Goal: Obtain resource: Download file/media

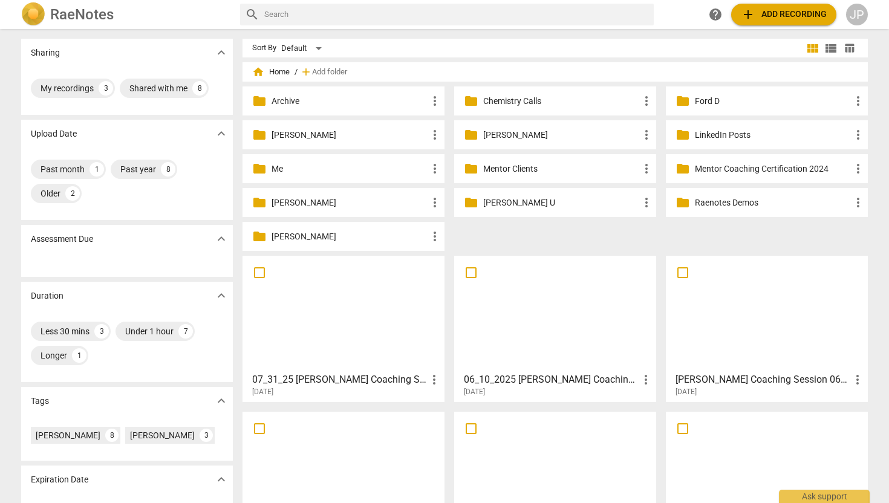
click at [492, 206] on p "[PERSON_NAME] U" at bounding box center [561, 203] width 156 height 13
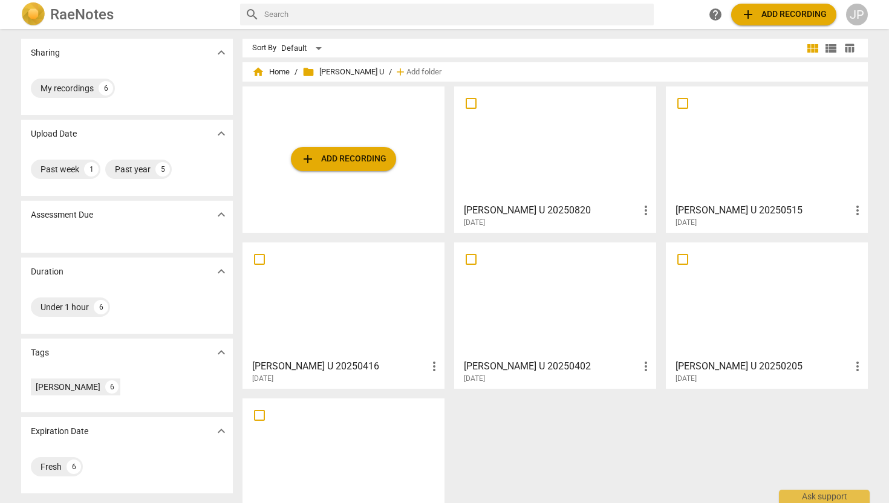
click at [571, 171] on div at bounding box center [554, 144] width 193 height 107
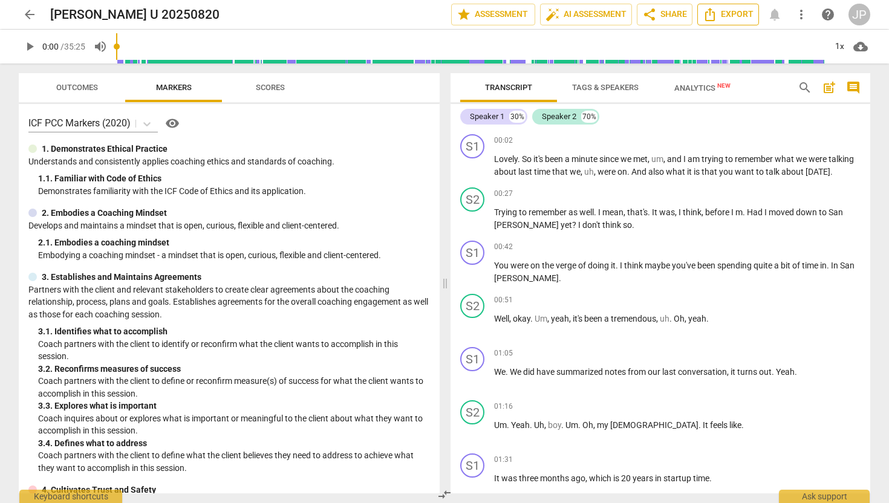
click at [732, 16] on span "Export" at bounding box center [728, 14] width 51 height 15
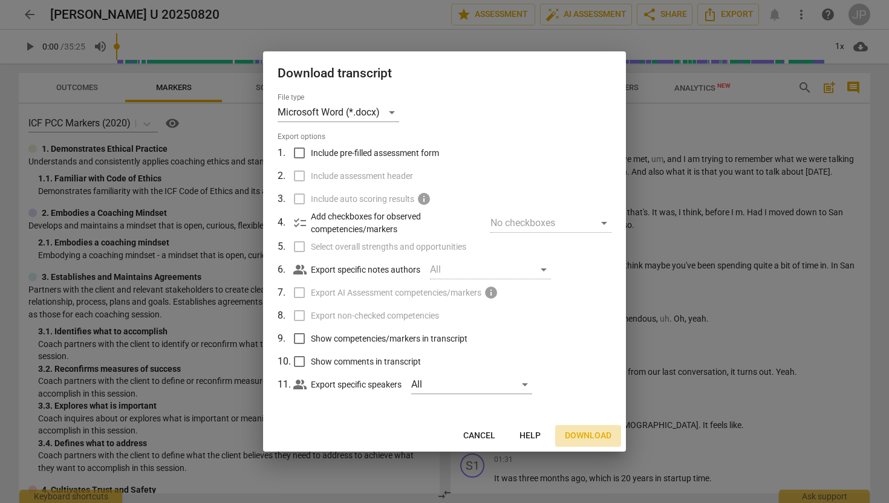
click at [591, 439] on span "Download" at bounding box center [588, 436] width 47 height 12
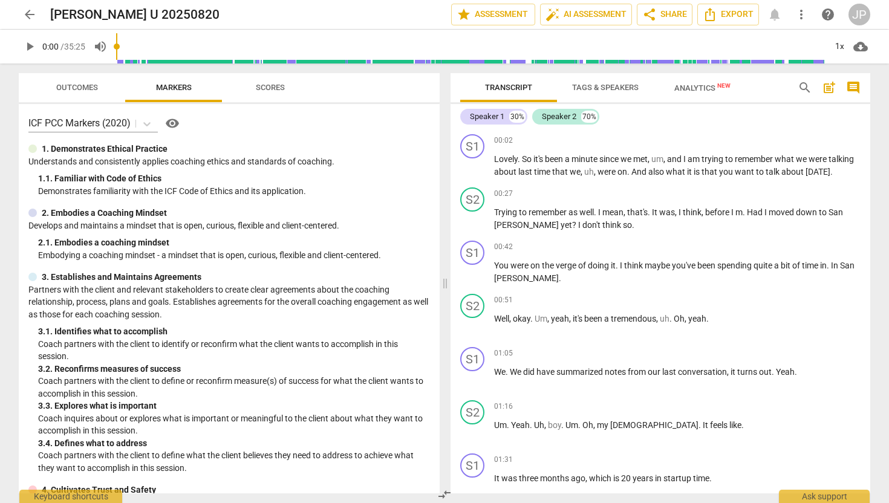
click at [31, 6] on button "arrow_back" at bounding box center [30, 15] width 22 height 22
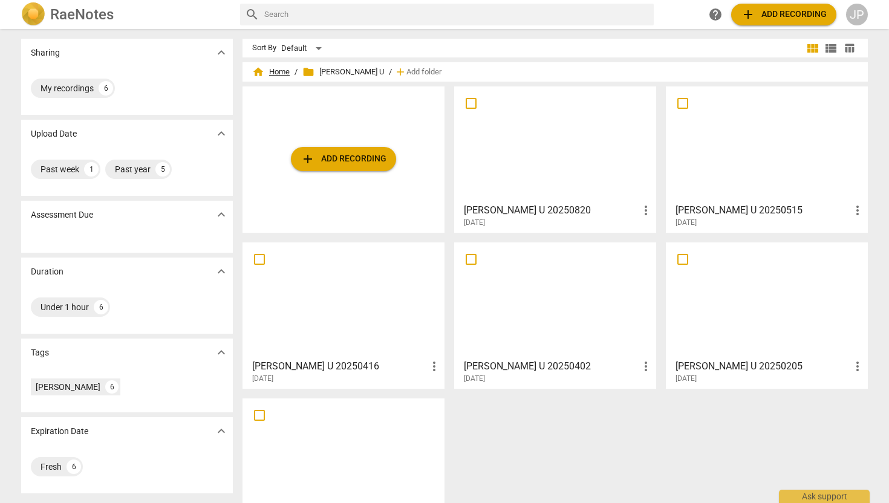
click at [269, 71] on span "home Home" at bounding box center [270, 72] width 37 height 12
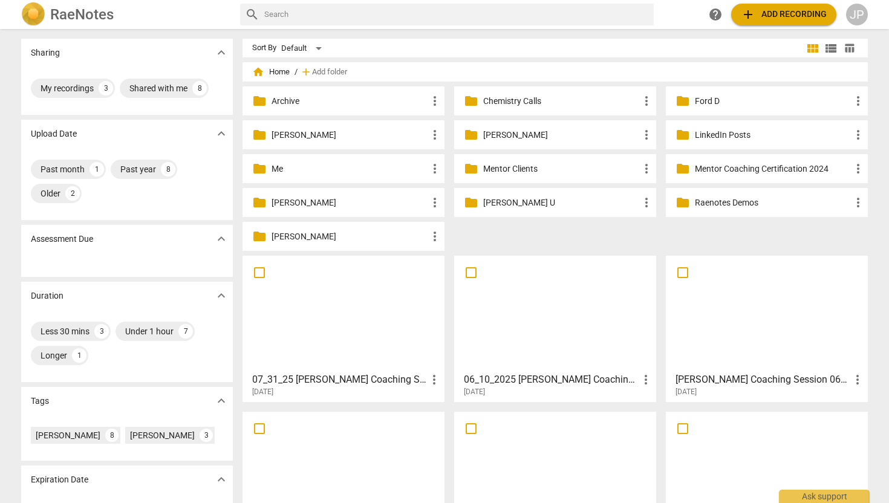
click at [290, 235] on p "[PERSON_NAME]" at bounding box center [349, 236] width 156 height 13
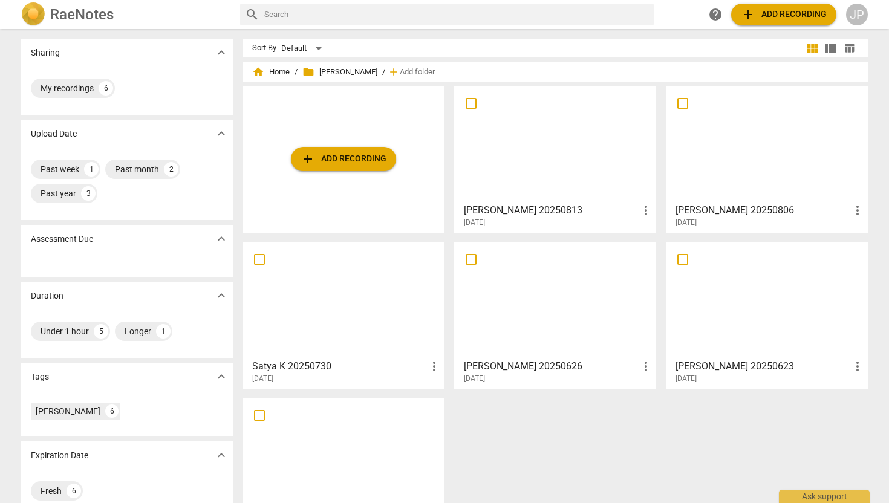
click at [354, 161] on span "add Add recording" at bounding box center [343, 159] width 86 height 15
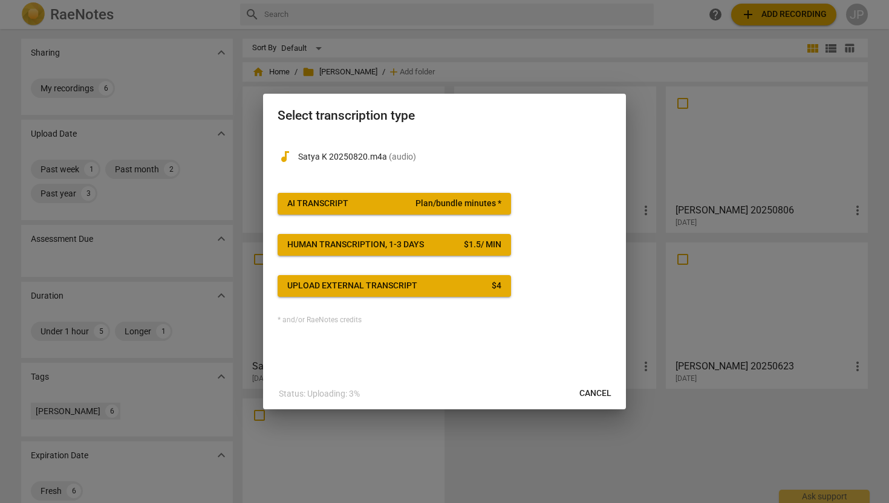
click at [351, 207] on span "AI Transcript Plan/bundle minutes *" at bounding box center [394, 204] width 214 height 12
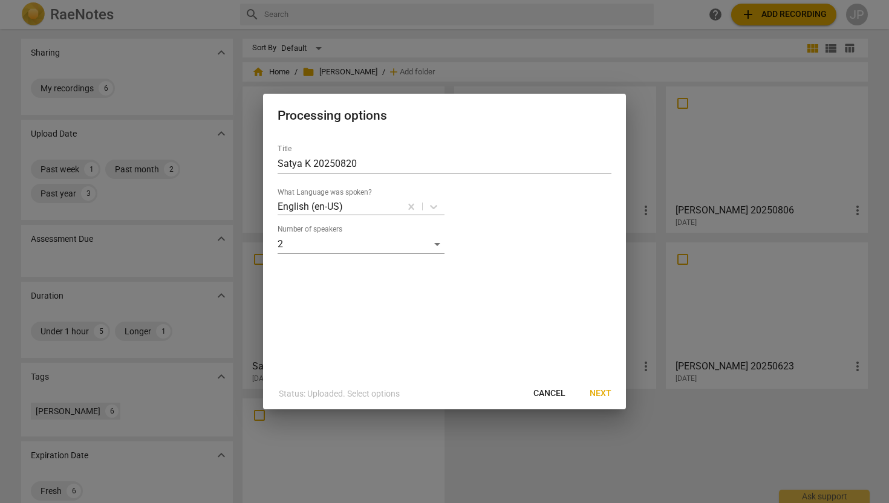
click at [593, 386] on button "Next" at bounding box center [600, 394] width 41 height 22
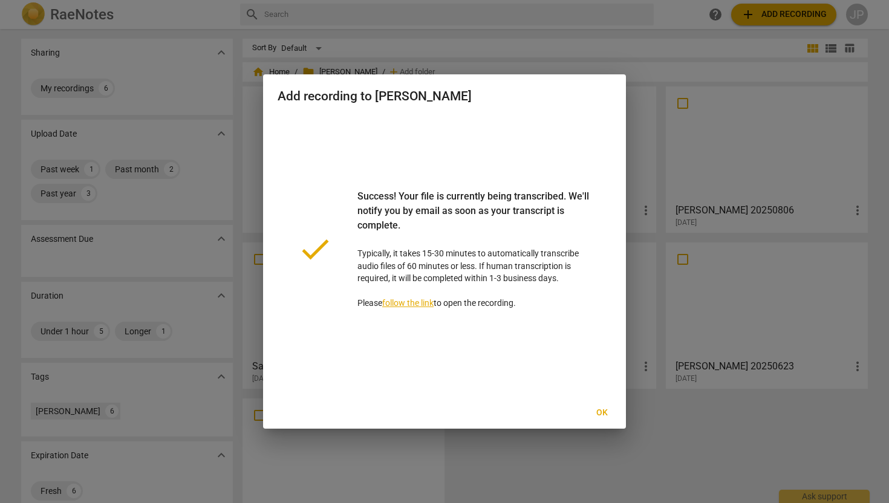
click at [602, 409] on span "Ok" at bounding box center [601, 413] width 19 height 12
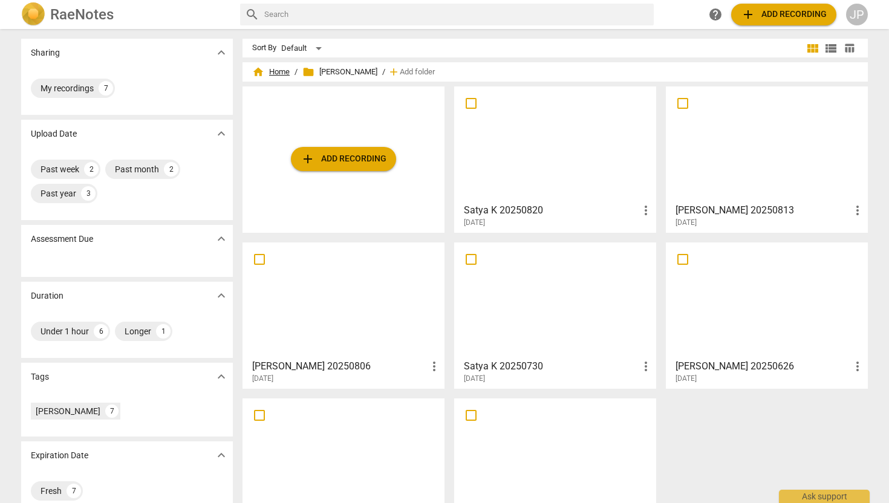
click at [274, 67] on span "home Home" at bounding box center [270, 72] width 37 height 12
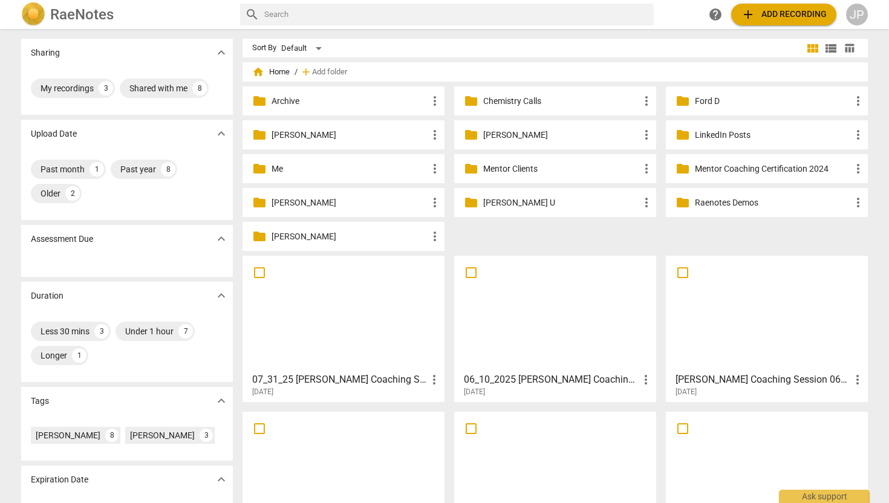
click at [490, 132] on p "[PERSON_NAME]" at bounding box center [561, 135] width 156 height 13
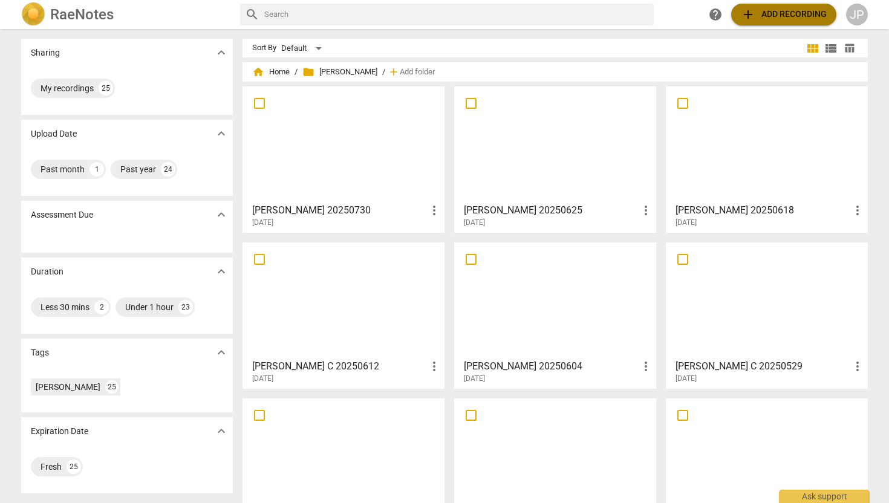
click at [768, 7] on span "add Add recording" at bounding box center [784, 14] width 86 height 15
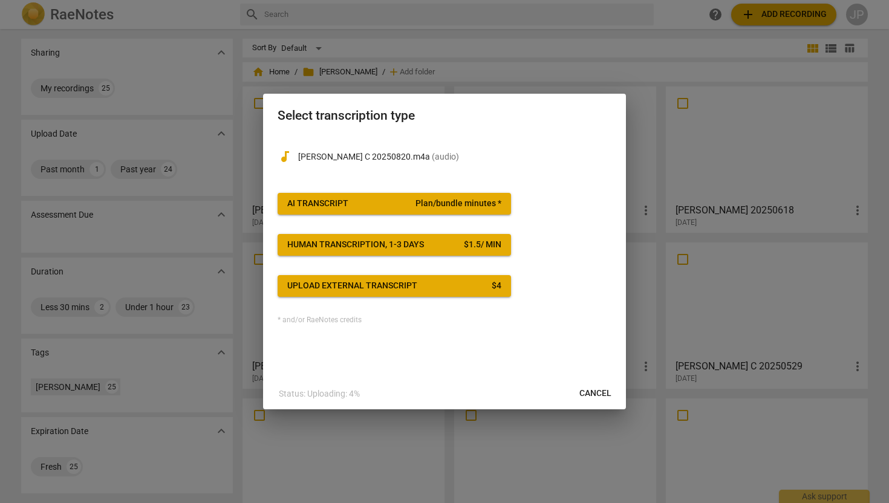
click at [399, 194] on button "AI Transcript Plan/bundle minutes *" at bounding box center [394, 204] width 233 height 22
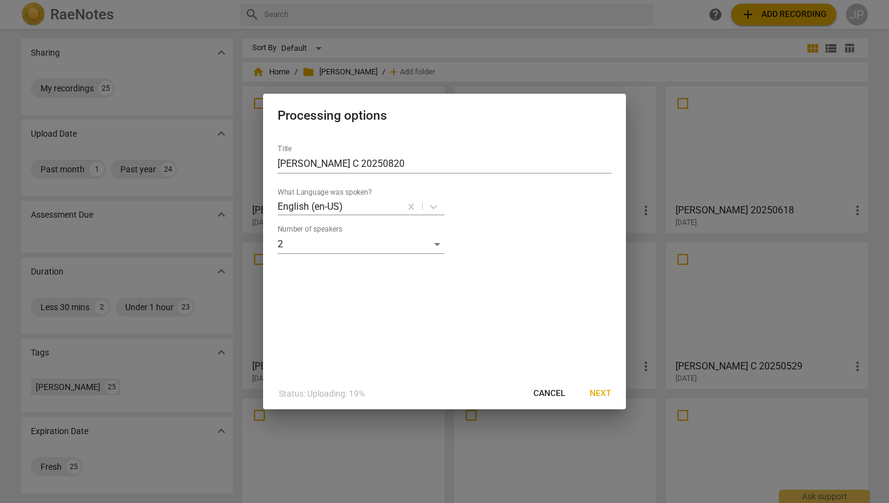
click at [595, 392] on span "Next" at bounding box center [601, 394] width 22 height 12
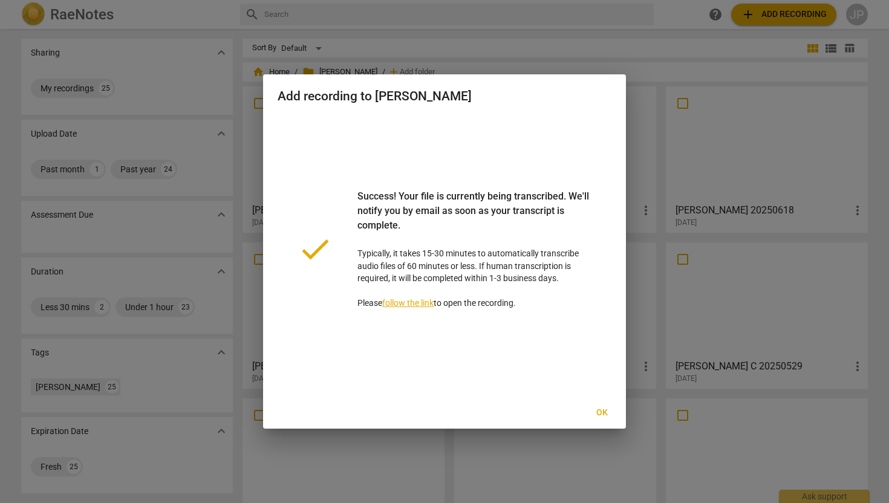
click at [600, 414] on span "Ok" at bounding box center [601, 413] width 19 height 12
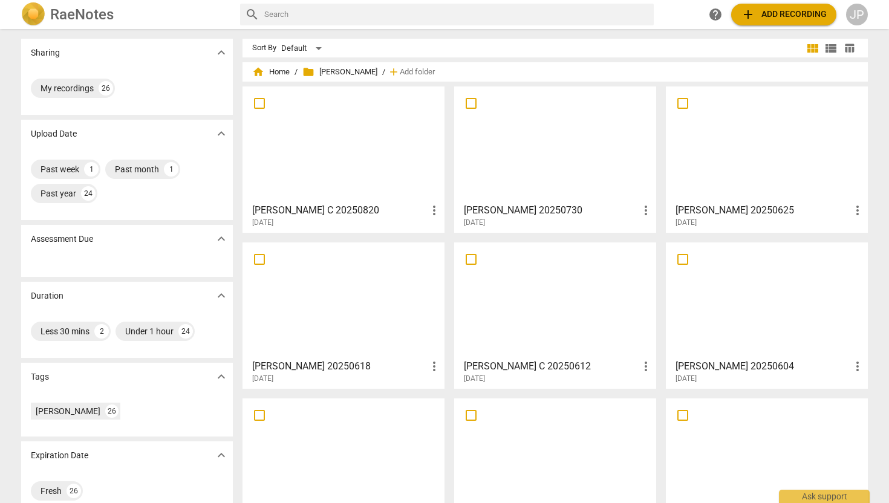
click at [343, 150] on div at bounding box center [343, 144] width 193 height 107
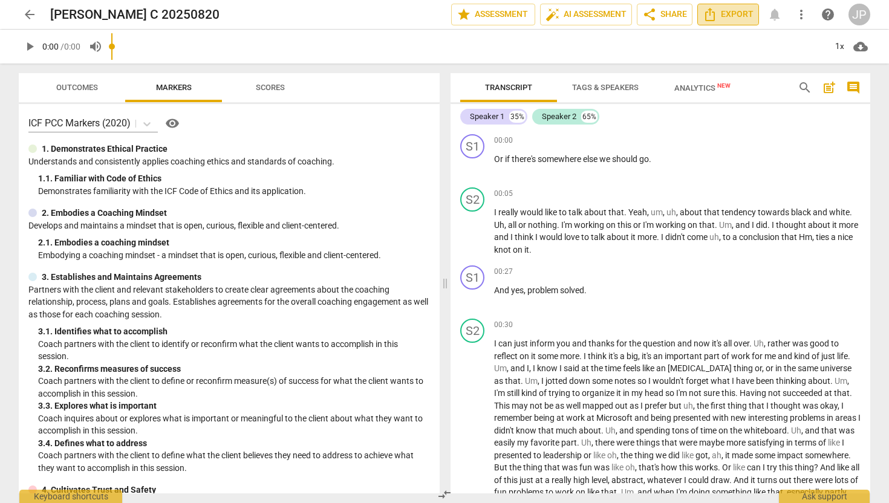
click at [729, 18] on span "Export" at bounding box center [728, 14] width 51 height 15
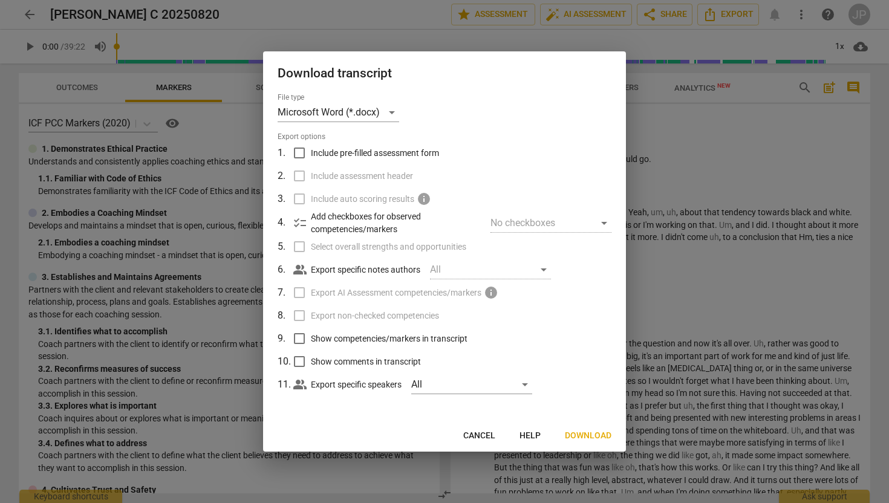
click at [590, 435] on span "Download" at bounding box center [588, 436] width 47 height 12
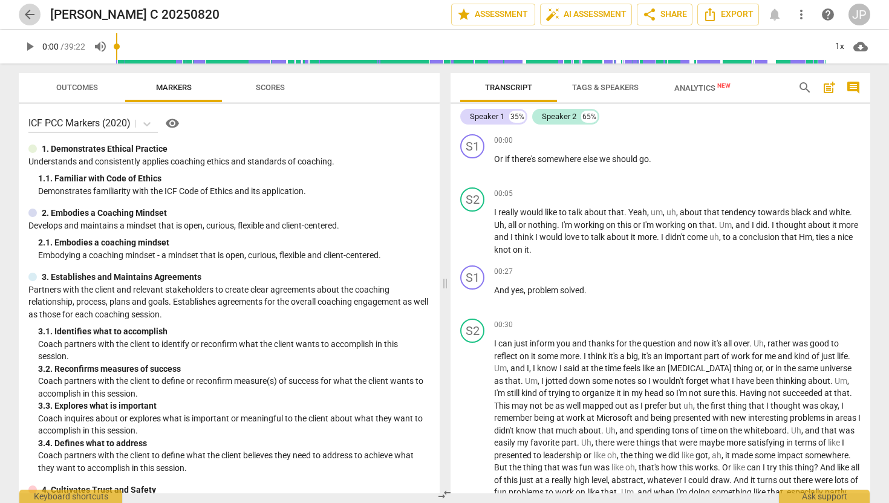
click at [33, 11] on span "arrow_back" at bounding box center [29, 14] width 15 height 15
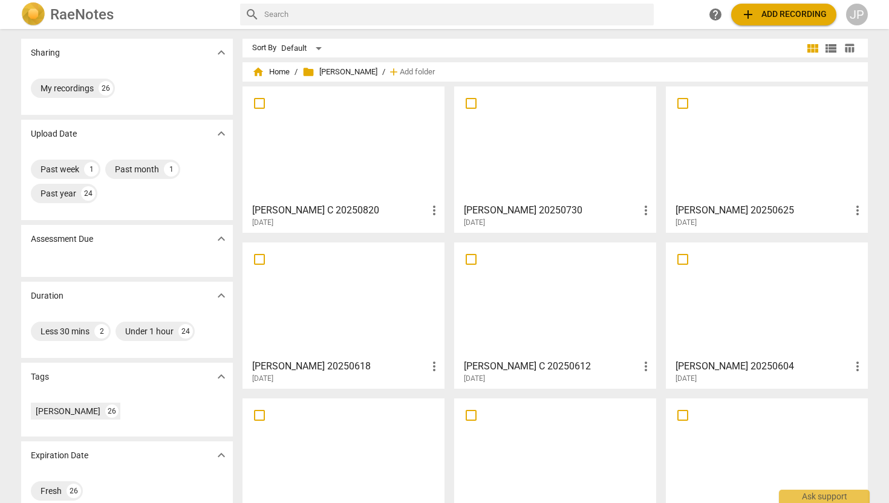
click at [762, 18] on span "add Add recording" at bounding box center [784, 14] width 86 height 15
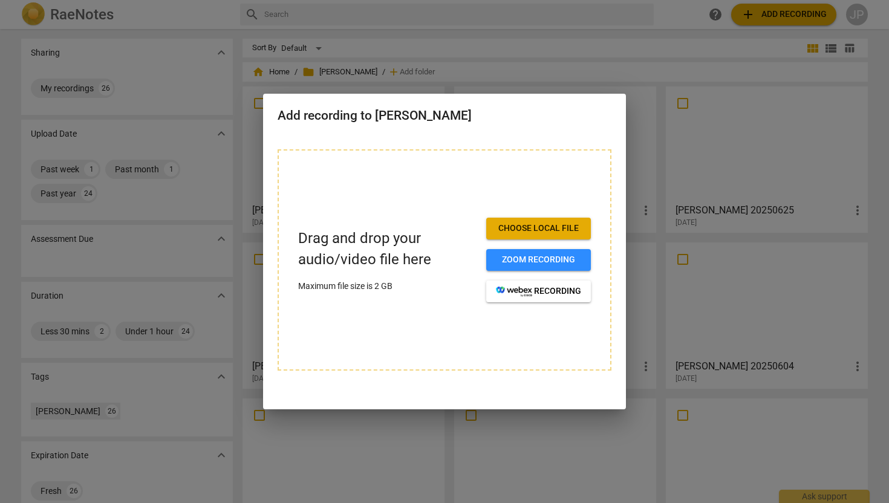
click at [631, 76] on div at bounding box center [444, 251] width 889 height 503
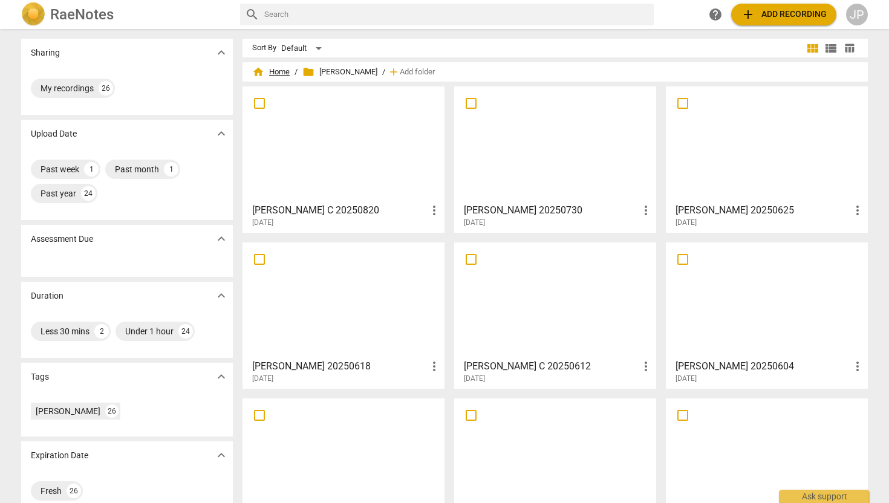
click at [280, 71] on span "home Home" at bounding box center [270, 72] width 37 height 12
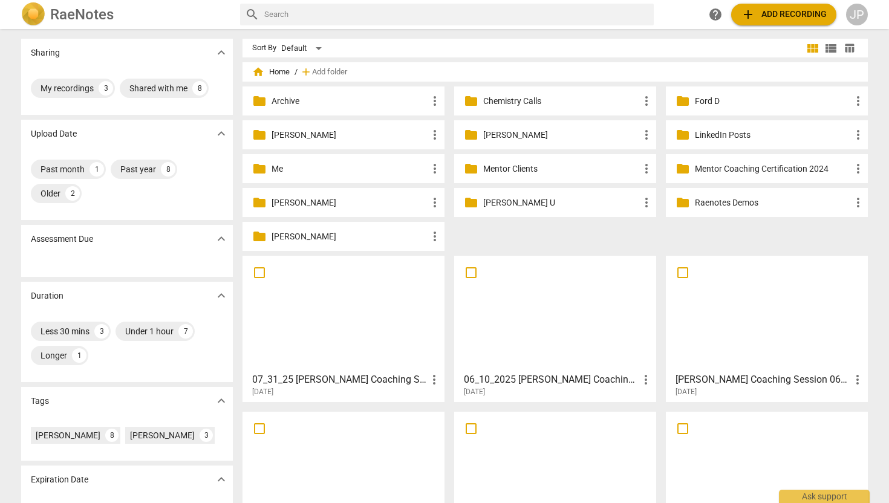
click at [298, 129] on p "[PERSON_NAME]" at bounding box center [349, 135] width 156 height 13
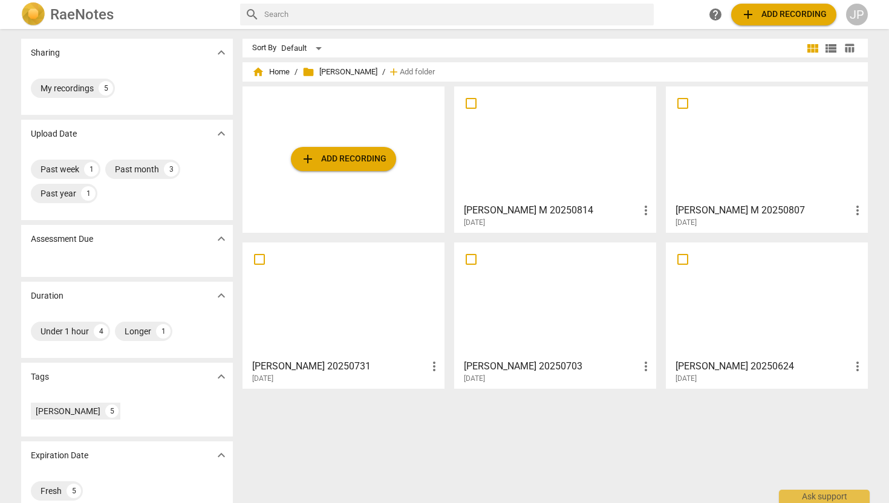
click at [365, 158] on span "add Add recording" at bounding box center [343, 159] width 86 height 15
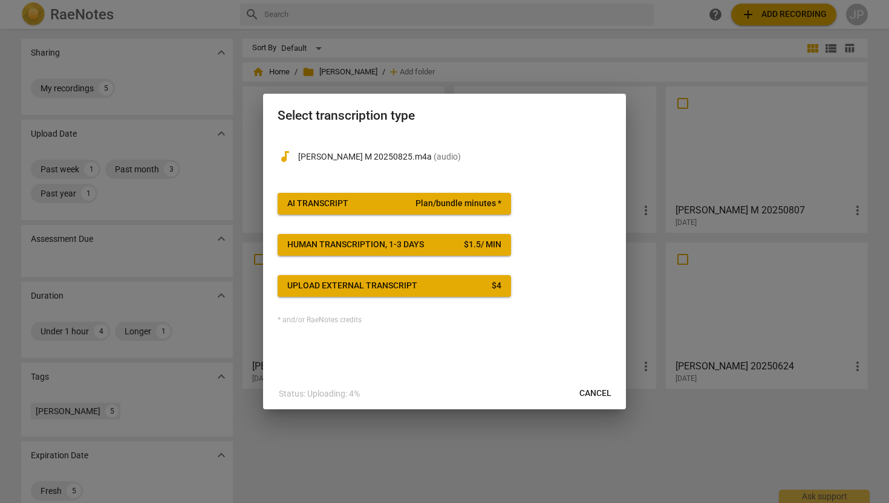
click at [341, 206] on div "AI Transcript" at bounding box center [317, 204] width 61 height 12
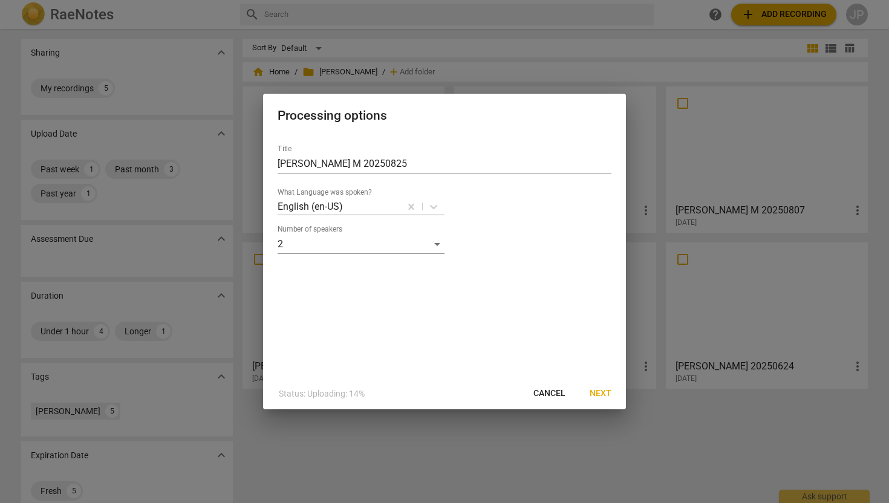
click at [604, 391] on span "Next" at bounding box center [601, 394] width 22 height 12
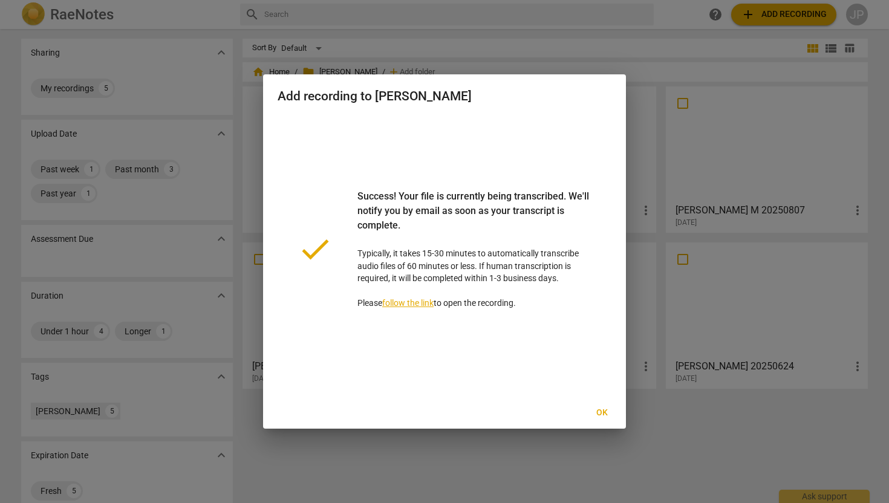
click at [608, 407] on span "Ok" at bounding box center [601, 413] width 19 height 12
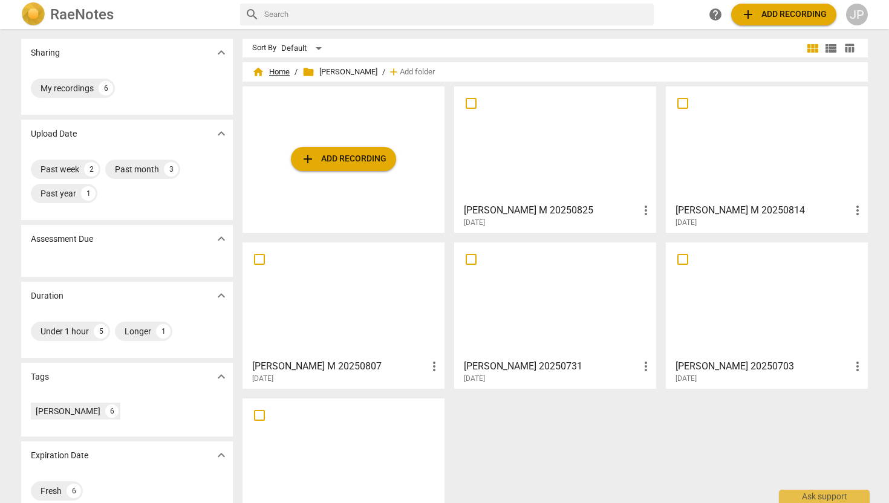
click at [274, 73] on span "home Home" at bounding box center [270, 72] width 37 height 12
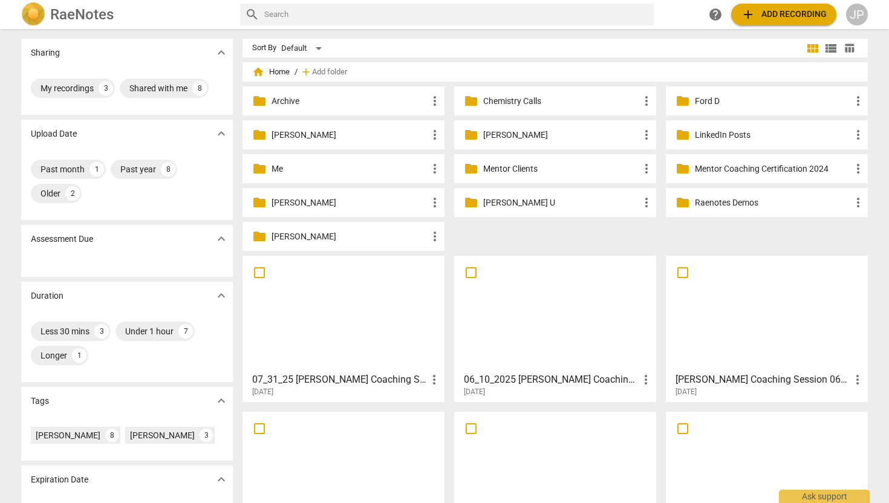
click at [286, 239] on p "[PERSON_NAME]" at bounding box center [349, 236] width 156 height 13
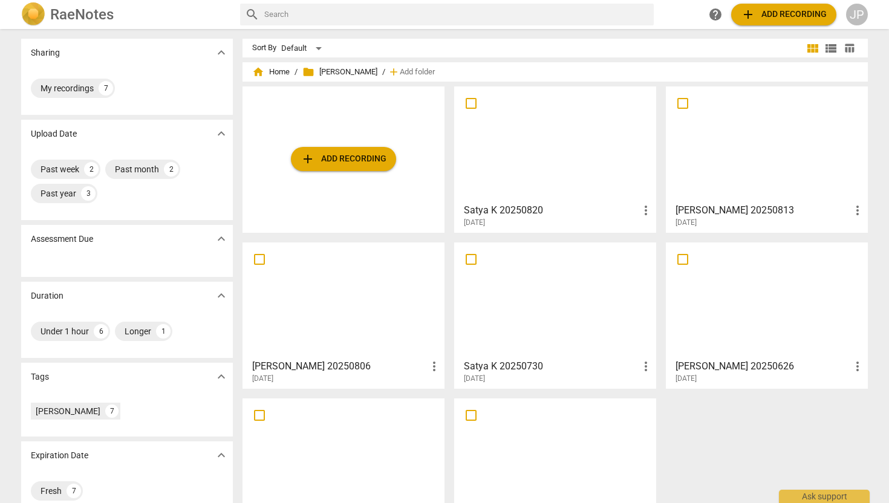
click at [508, 173] on div at bounding box center [554, 144] width 193 height 107
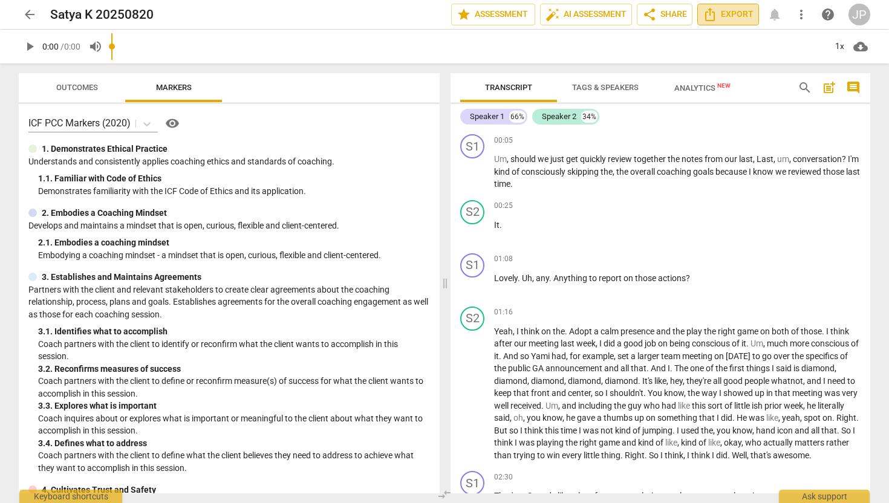
click at [733, 16] on span "Export" at bounding box center [728, 14] width 51 height 15
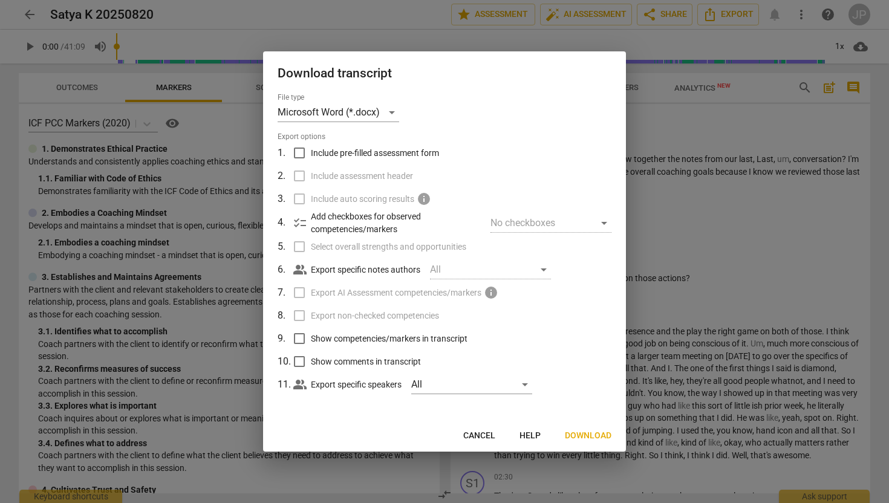
click at [593, 436] on span "Download" at bounding box center [588, 436] width 47 height 12
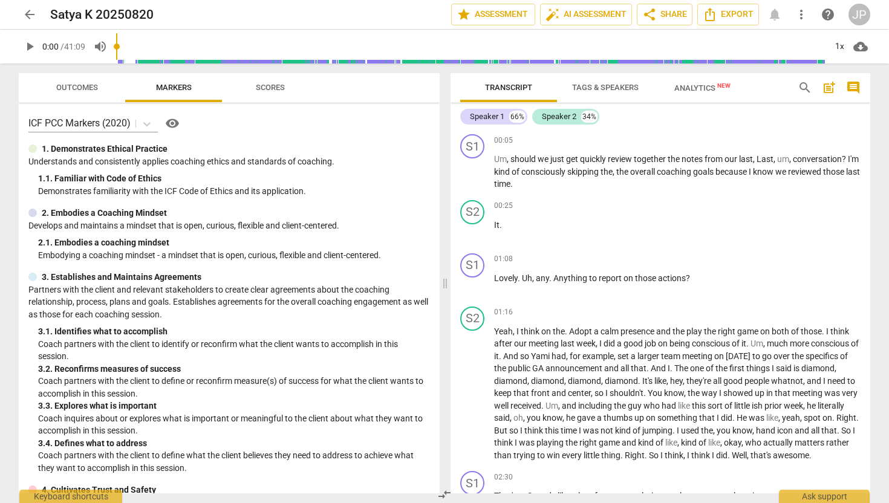
click at [33, 17] on span "arrow_back" at bounding box center [29, 14] width 15 height 15
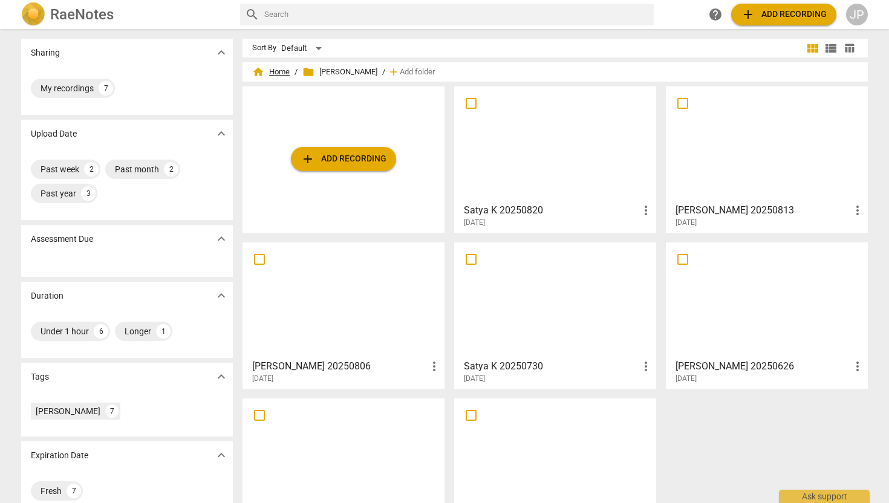
click at [275, 68] on span "home Home" at bounding box center [270, 72] width 37 height 12
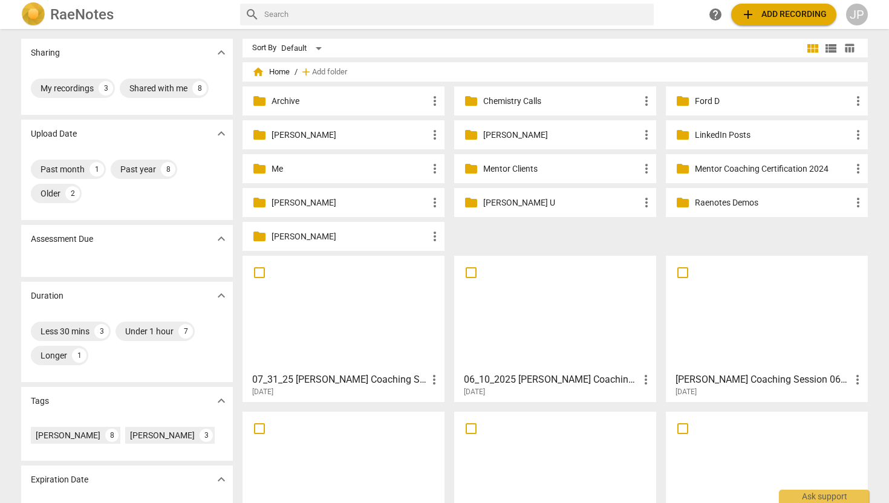
click at [288, 135] on p "[PERSON_NAME]" at bounding box center [349, 135] width 156 height 13
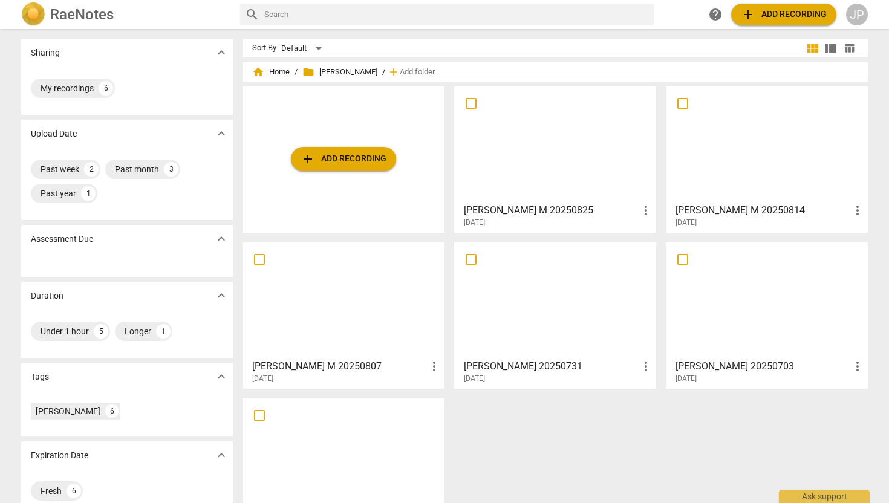
click at [528, 154] on div at bounding box center [554, 144] width 193 height 107
